Goal: Check status: Check status

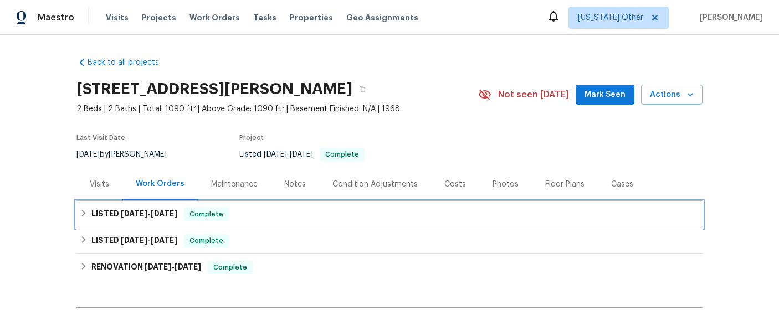
click at [137, 212] on span "[DATE]" at bounding box center [134, 214] width 27 height 8
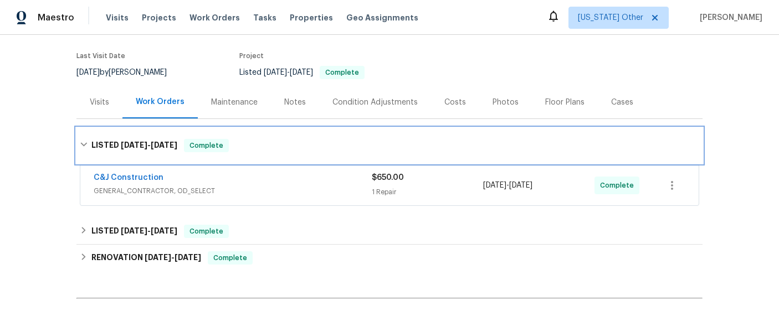
scroll to position [83, 0]
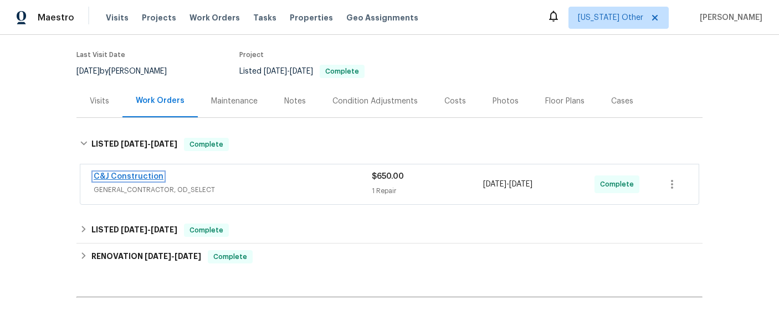
click at [138, 174] on link "C&J Construction" at bounding box center [129, 177] width 70 height 8
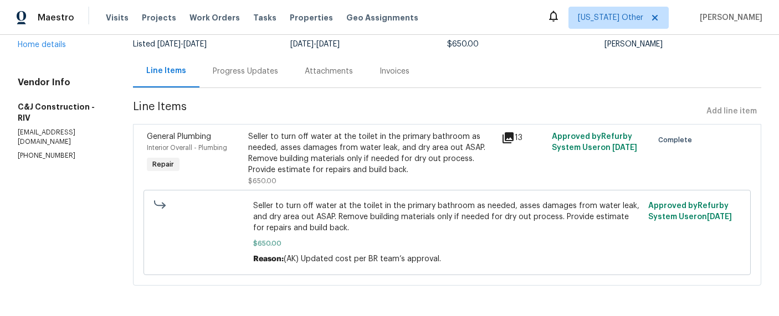
scroll to position [90, 0]
click at [269, 70] on div "Progress Updates" at bounding box center [245, 70] width 65 height 11
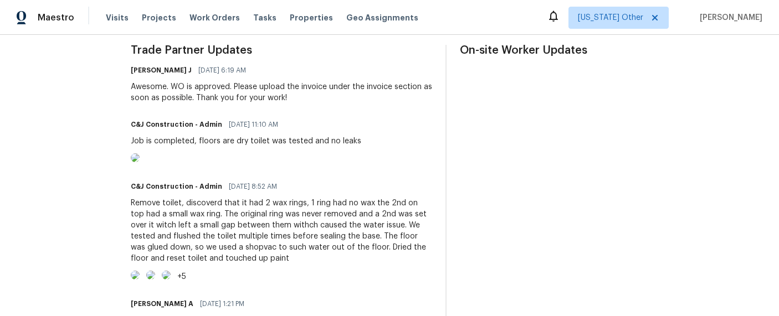
scroll to position [334, 0]
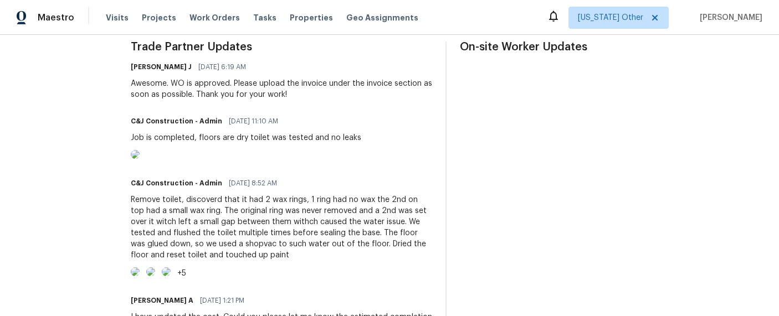
click at [140, 159] on img at bounding box center [135, 154] width 9 height 9
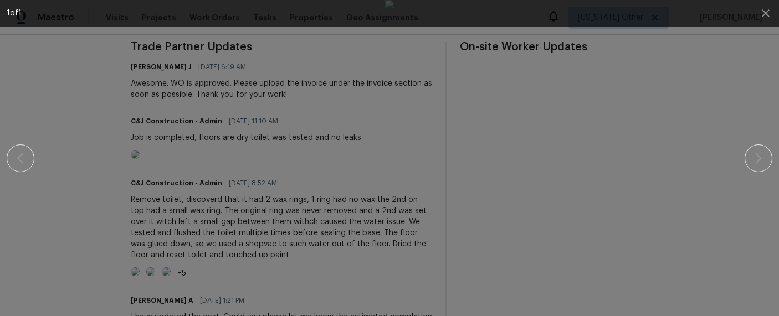
click at [674, 138] on div at bounding box center [389, 158] width 683 height 316
click at [766, 12] on icon "button" at bounding box center [764, 12] width 7 height 7
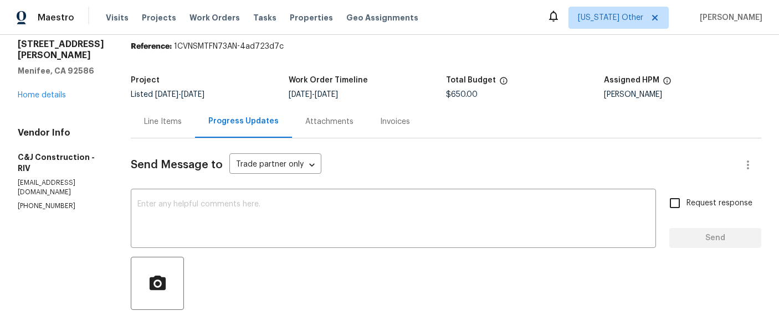
scroll to position [35, 0]
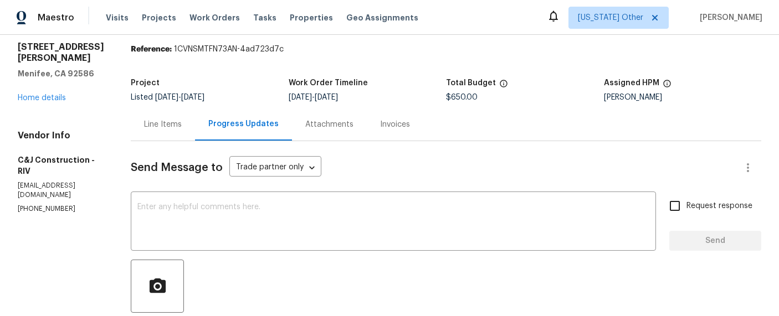
click at [393, 121] on div "Invoices" at bounding box center [395, 124] width 30 height 11
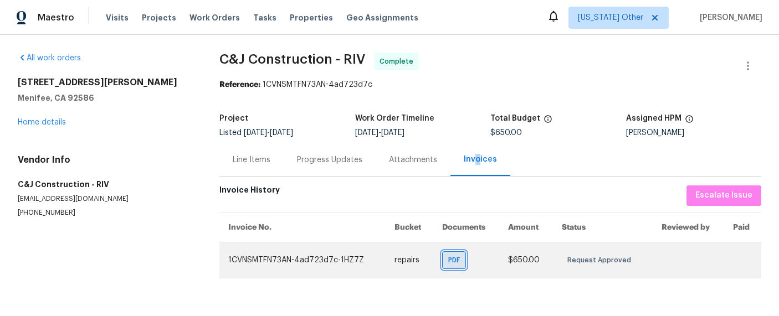
click at [452, 262] on span "PDF" at bounding box center [456, 260] width 16 height 11
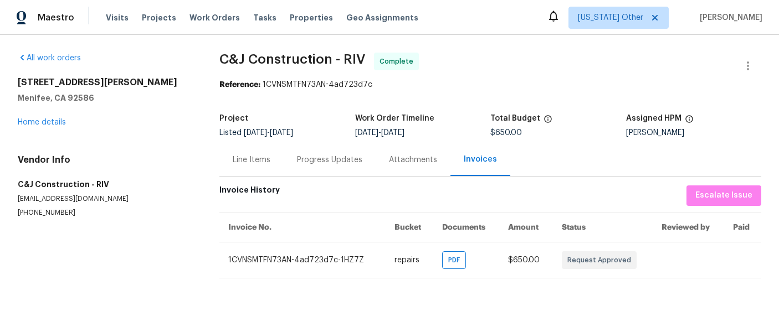
click at [256, 162] on div "Line Items" at bounding box center [252, 159] width 38 height 11
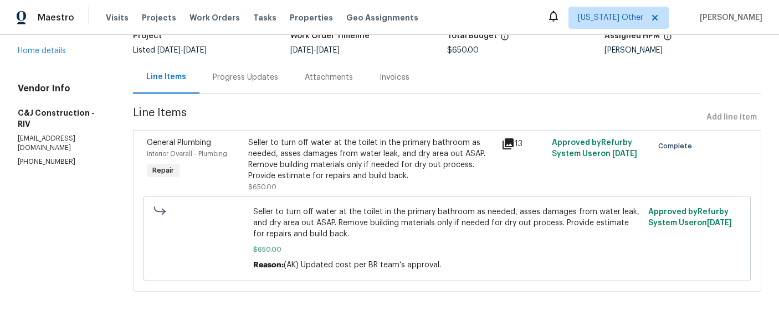
scroll to position [84, 0]
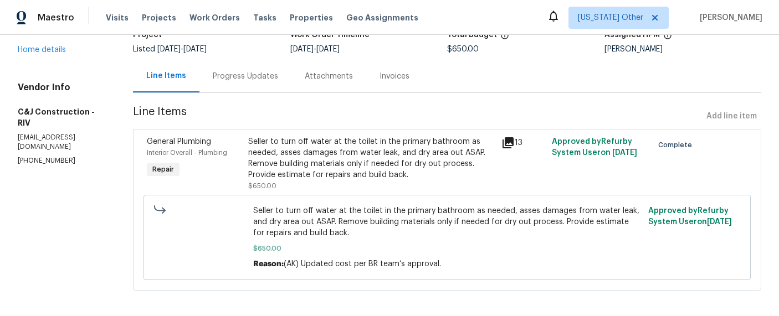
click at [271, 75] on div "Progress Updates" at bounding box center [245, 76] width 65 height 11
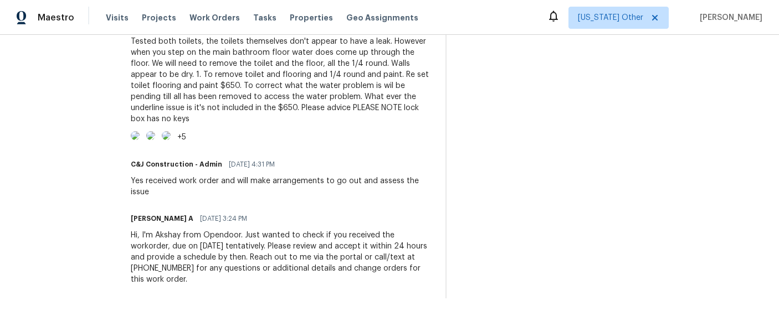
scroll to position [863, 0]
